Goal: Task Accomplishment & Management: Use online tool/utility

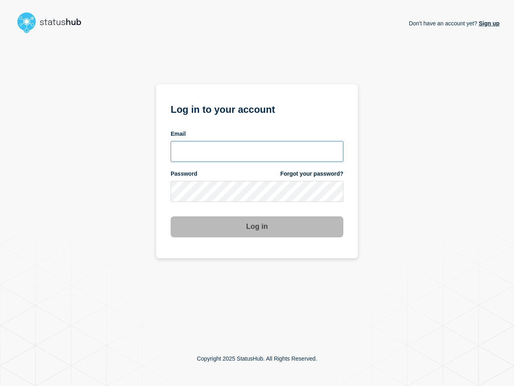
type input "[PERSON_NAME][EMAIL_ADDRESS][PERSON_NAME][DOMAIN_NAME]"
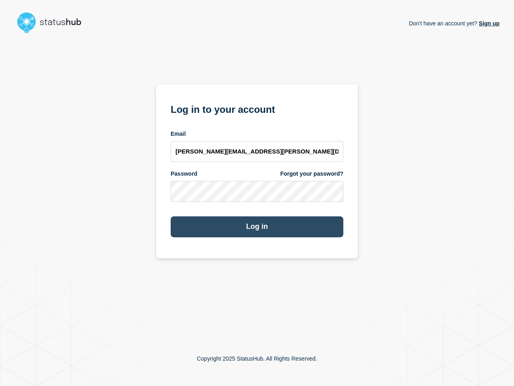
drag, startPoint x: 390, startPoint y: 235, endPoint x: 297, endPoint y: 229, distance: 92.9
click at [387, 235] on div "Don't have an account yet? Sign up Log in to your account Email [PERSON_NAME][E…" at bounding box center [257, 184] width 485 height 295
click at [296, 229] on button "Log in" at bounding box center [257, 226] width 173 height 21
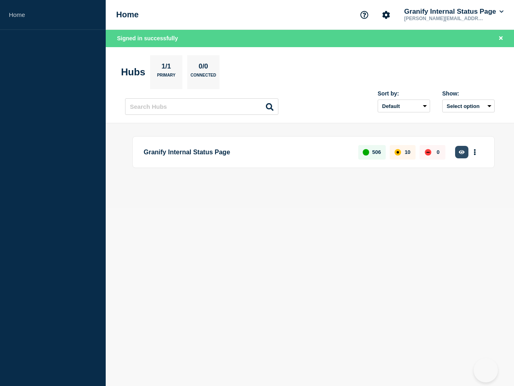
click at [459, 150] on icon "button" at bounding box center [461, 152] width 6 height 5
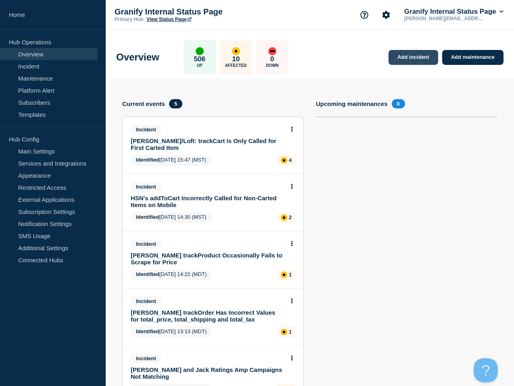
click at [405, 61] on link "Add incident" at bounding box center [413, 57] width 50 height 15
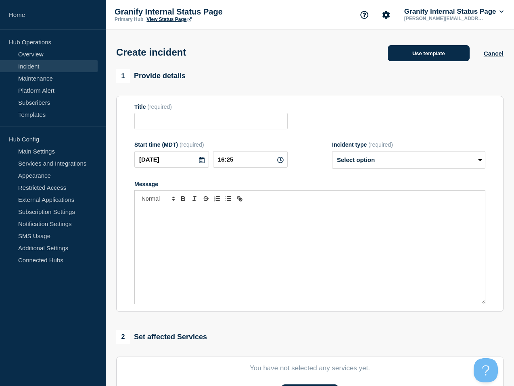
click at [414, 53] on button "Use template" at bounding box center [428, 53] width 82 height 16
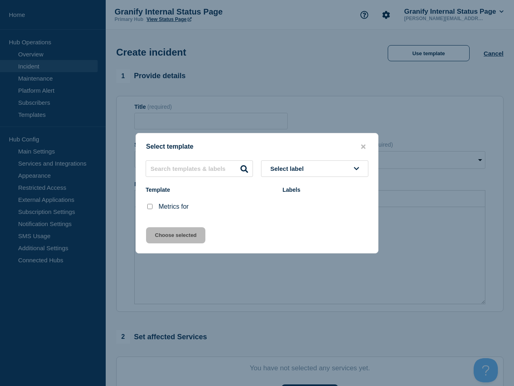
click at [151, 207] on input "Metrics for checkbox" at bounding box center [149, 206] width 5 height 5
checkbox input "true"
click at [186, 243] on button "Choose selected" at bounding box center [175, 235] width 59 height 16
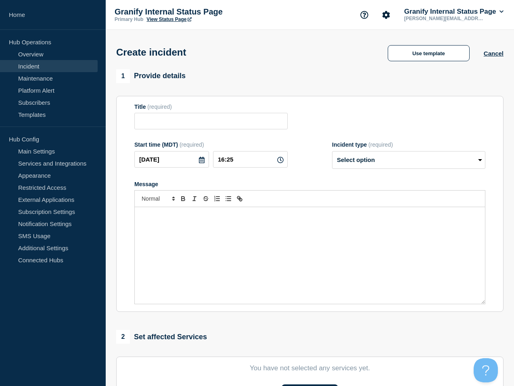
type input "Metrics for"
select select "monitoring"
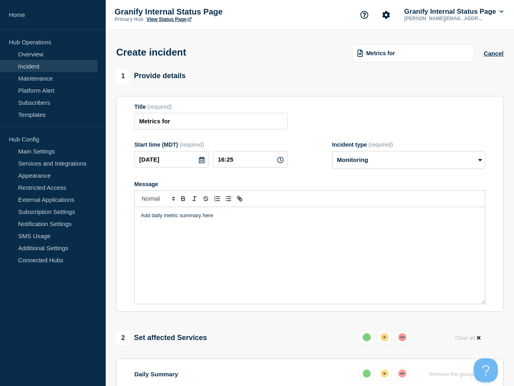
click at [241, 237] on div "Add daily metric summary here" at bounding box center [310, 255] width 350 height 97
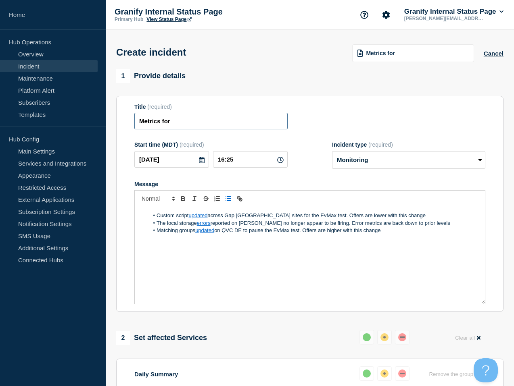
click at [210, 123] on input "Metrics for" at bounding box center [210, 121] width 153 height 17
type input "Metrics for 9/17"
click at [229, 165] on input "16:25" at bounding box center [250, 159] width 75 height 17
type input "16:32"
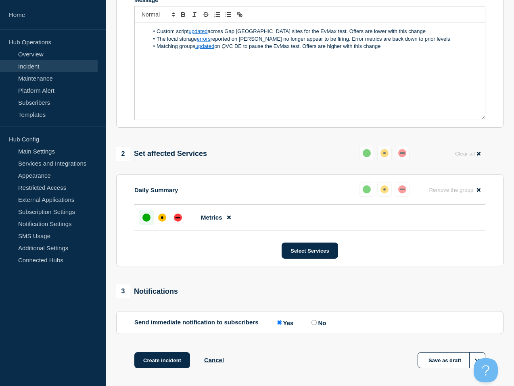
scroll to position [212, 0]
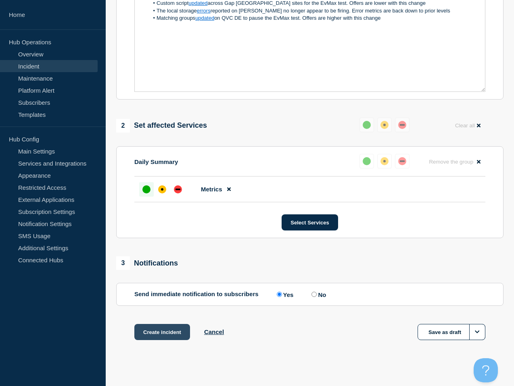
click at [170, 340] on button "Create incident" at bounding box center [162, 332] width 56 height 16
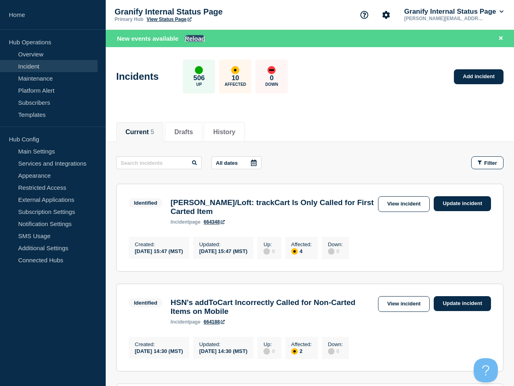
click at [198, 37] on button "Reload" at bounding box center [195, 38] width 20 height 7
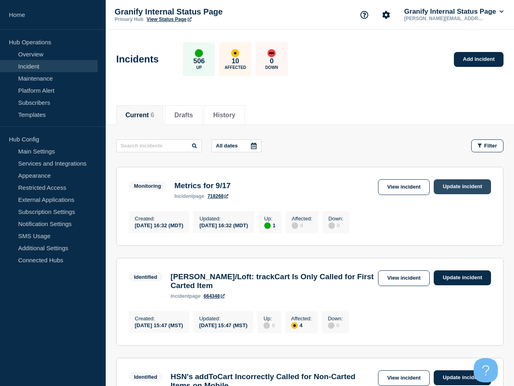
click at [457, 189] on link "Update incident" at bounding box center [461, 186] width 57 height 15
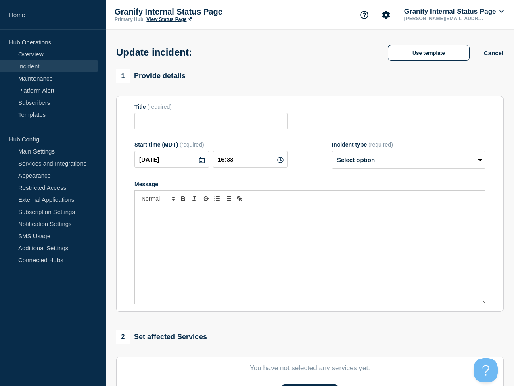
type input "Metrics for 9/17"
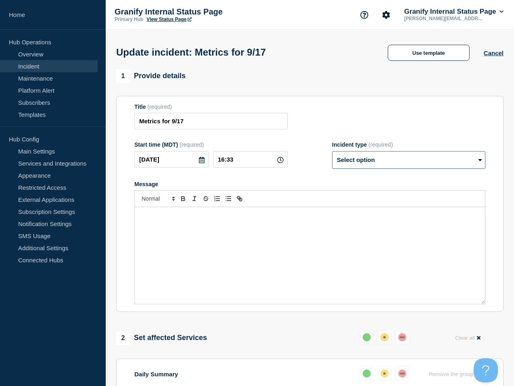
click at [418, 166] on select "Select option Investigating Identified Monitoring Resolved" at bounding box center [408, 160] width 153 height 18
select select "resolved"
click at [332, 156] on select "Select option Investigating Identified Monitoring Resolved" at bounding box center [408, 160] width 153 height 18
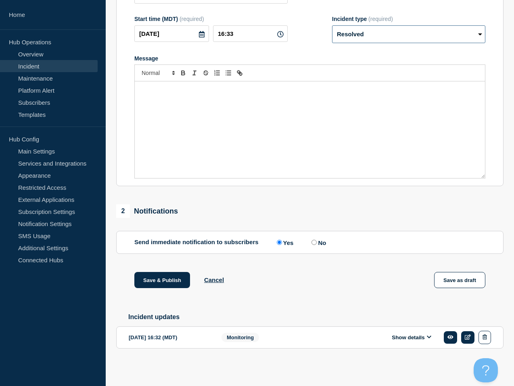
scroll to position [136, 0]
click at [315, 239] on label "No" at bounding box center [317, 243] width 17 height 8
click at [315, 240] on input "No" at bounding box center [313, 242] width 5 height 5
radio input "true"
radio input "false"
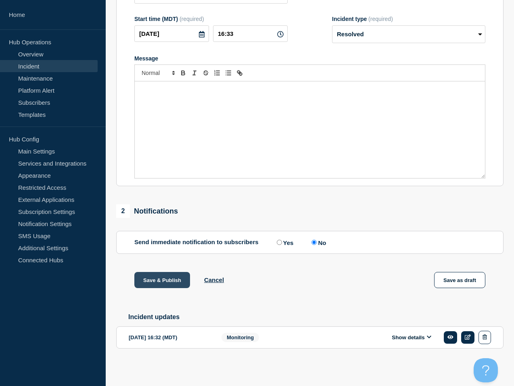
click at [174, 280] on button "Save & Publish" at bounding box center [162, 280] width 56 height 16
